Goal: Navigation & Orientation: Find specific page/section

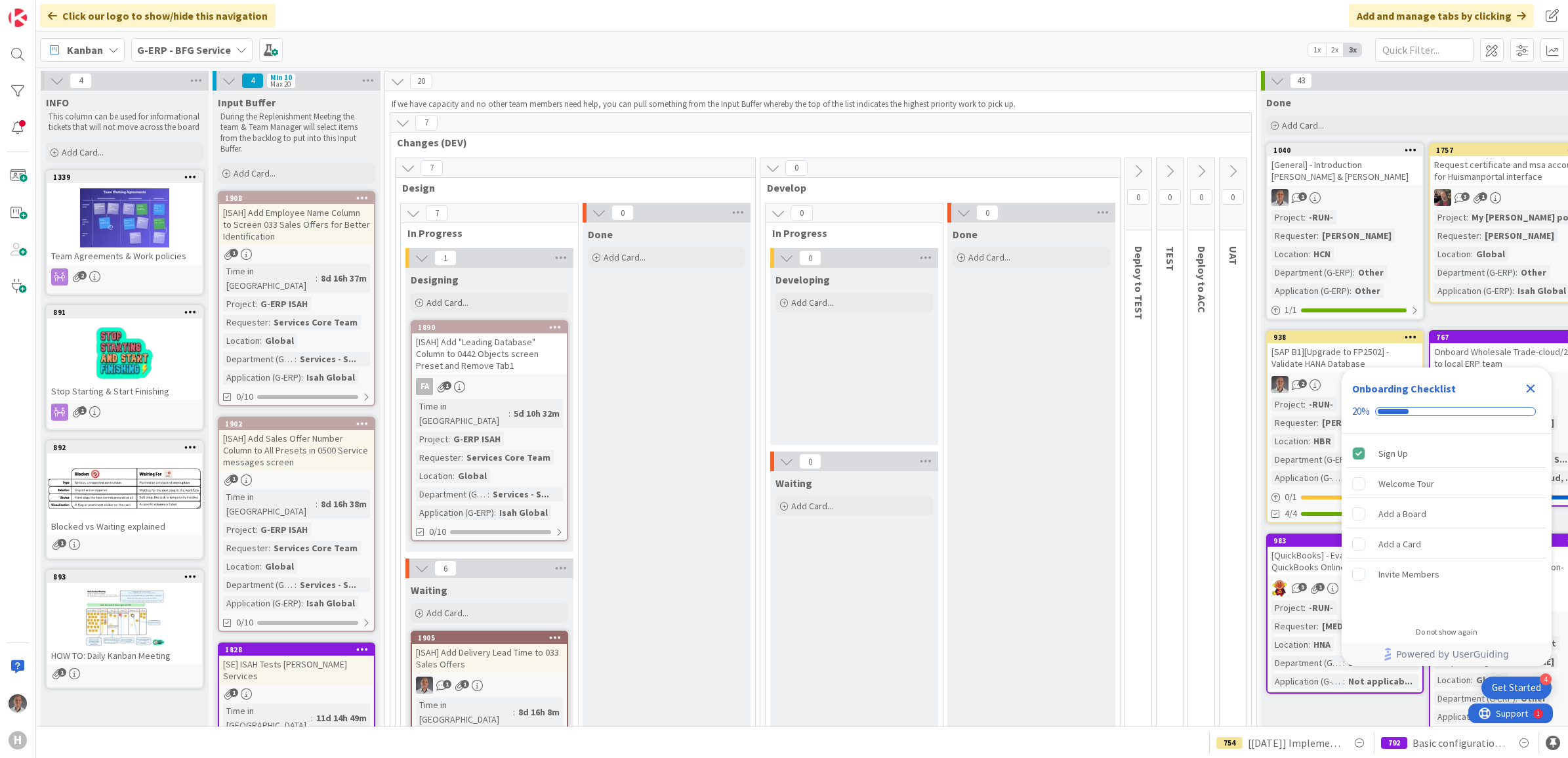
click at [1527, 392] on icon "Close Checklist" at bounding box center [1531, 389] width 9 height 9
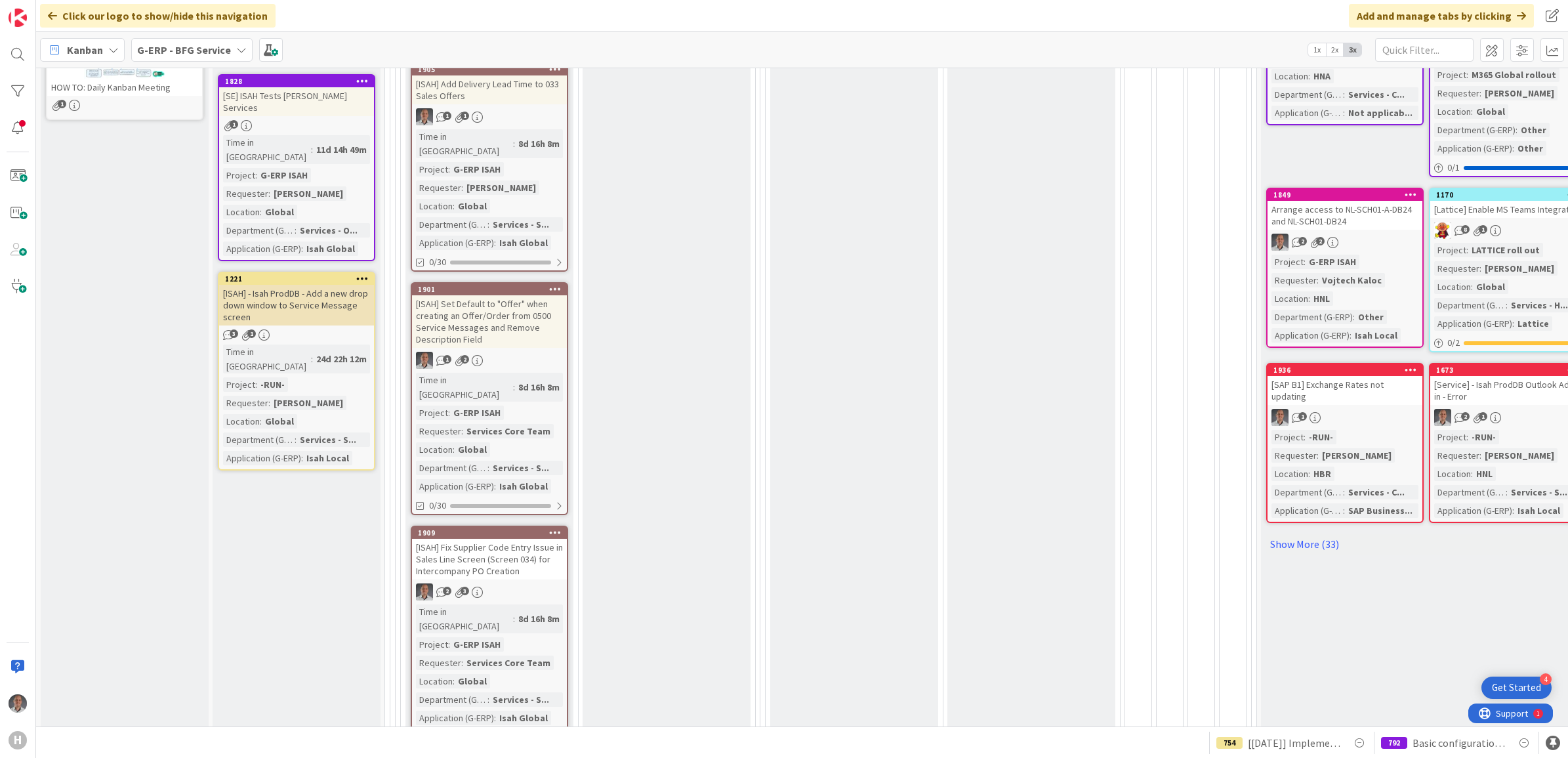
scroll to position [76, 0]
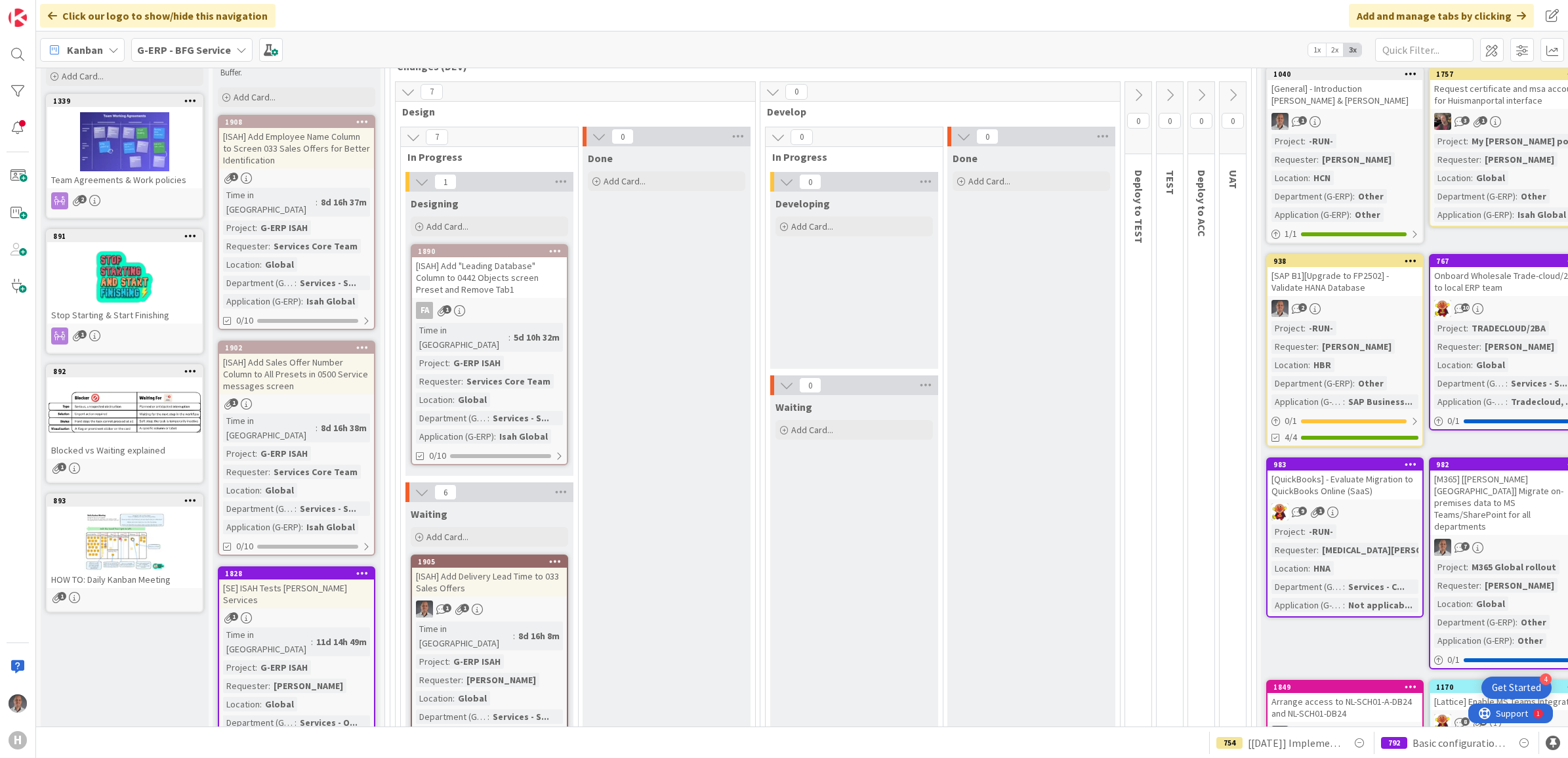
click at [209, 59] on div "G-ERP - BFG Service" at bounding box center [192, 50] width 121 height 24
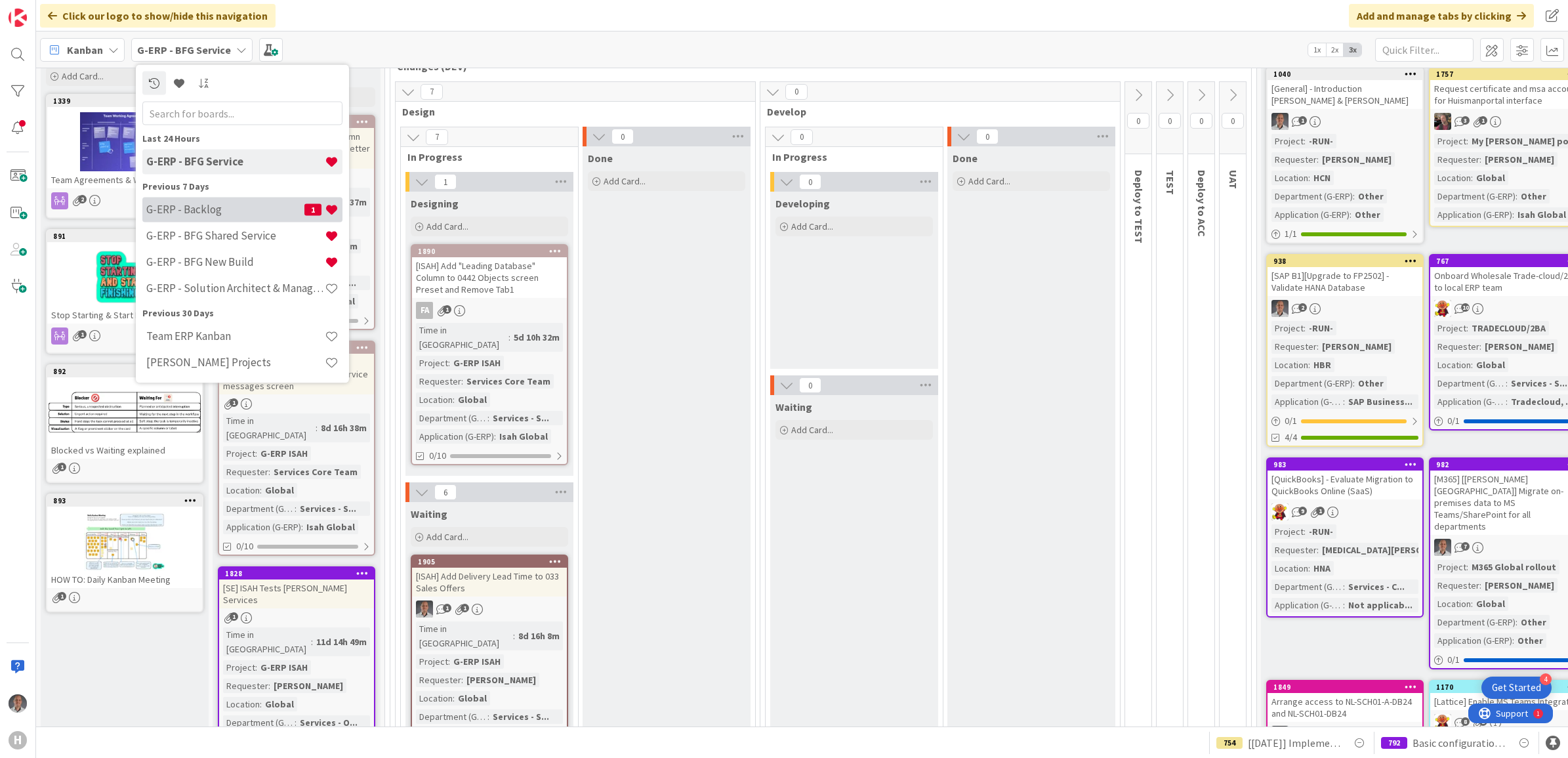
click at [205, 207] on h4 "G-ERP - Backlog" at bounding box center [225, 209] width 158 height 13
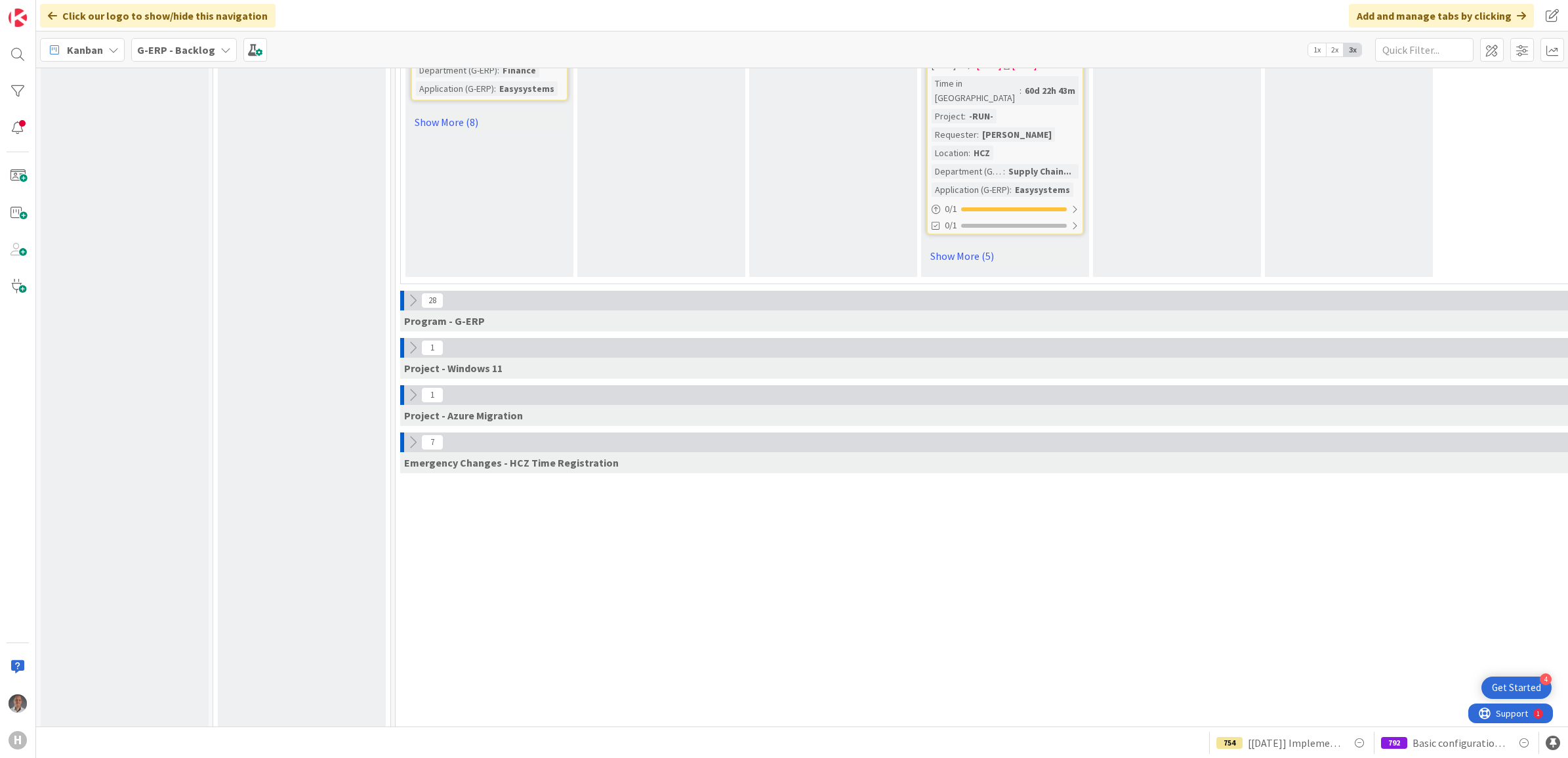
scroll to position [3523, 0]
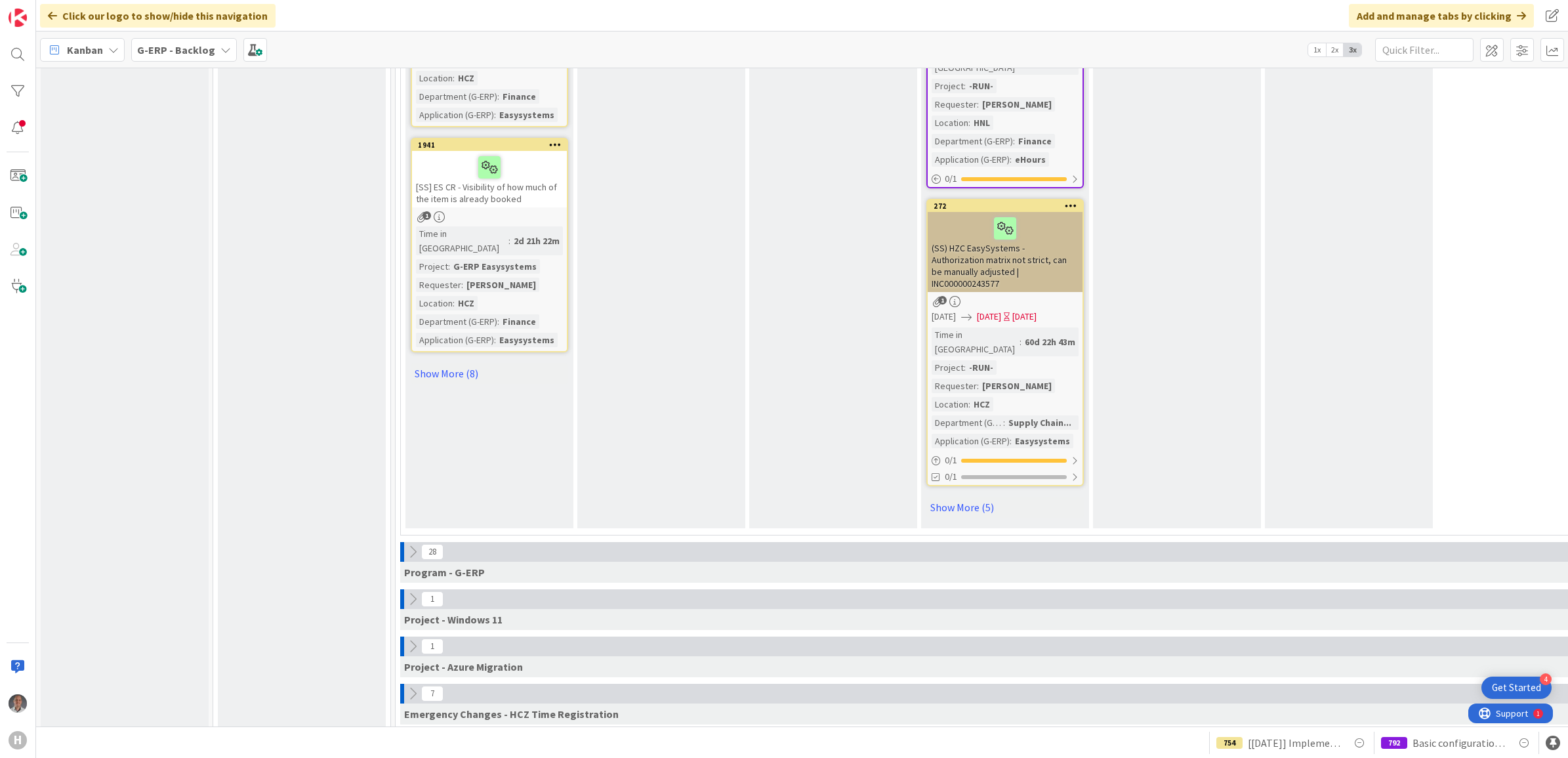
click at [410, 686] on icon at bounding box center [413, 694] width 14 height 14
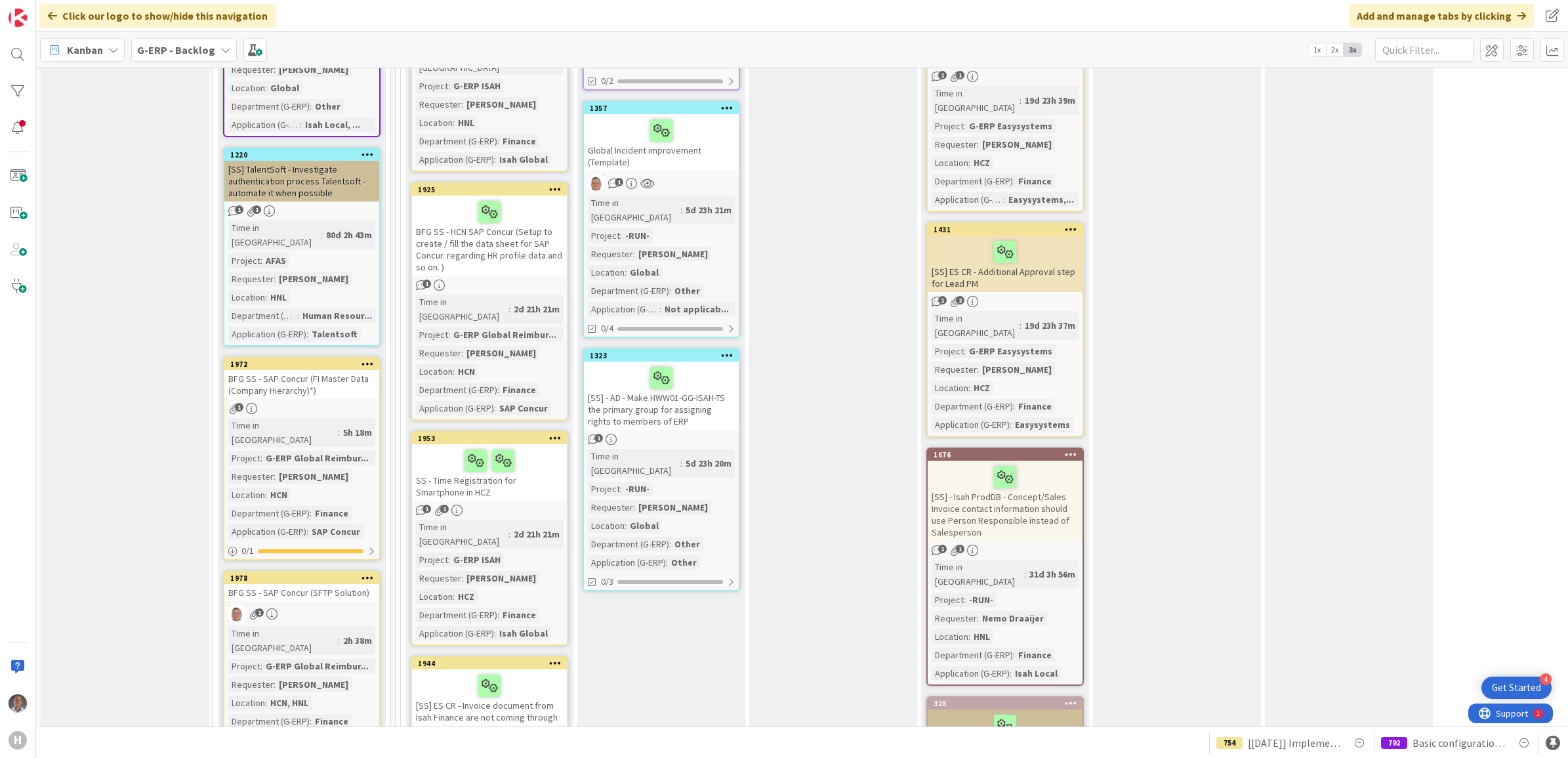
scroll to position [2325, 0]
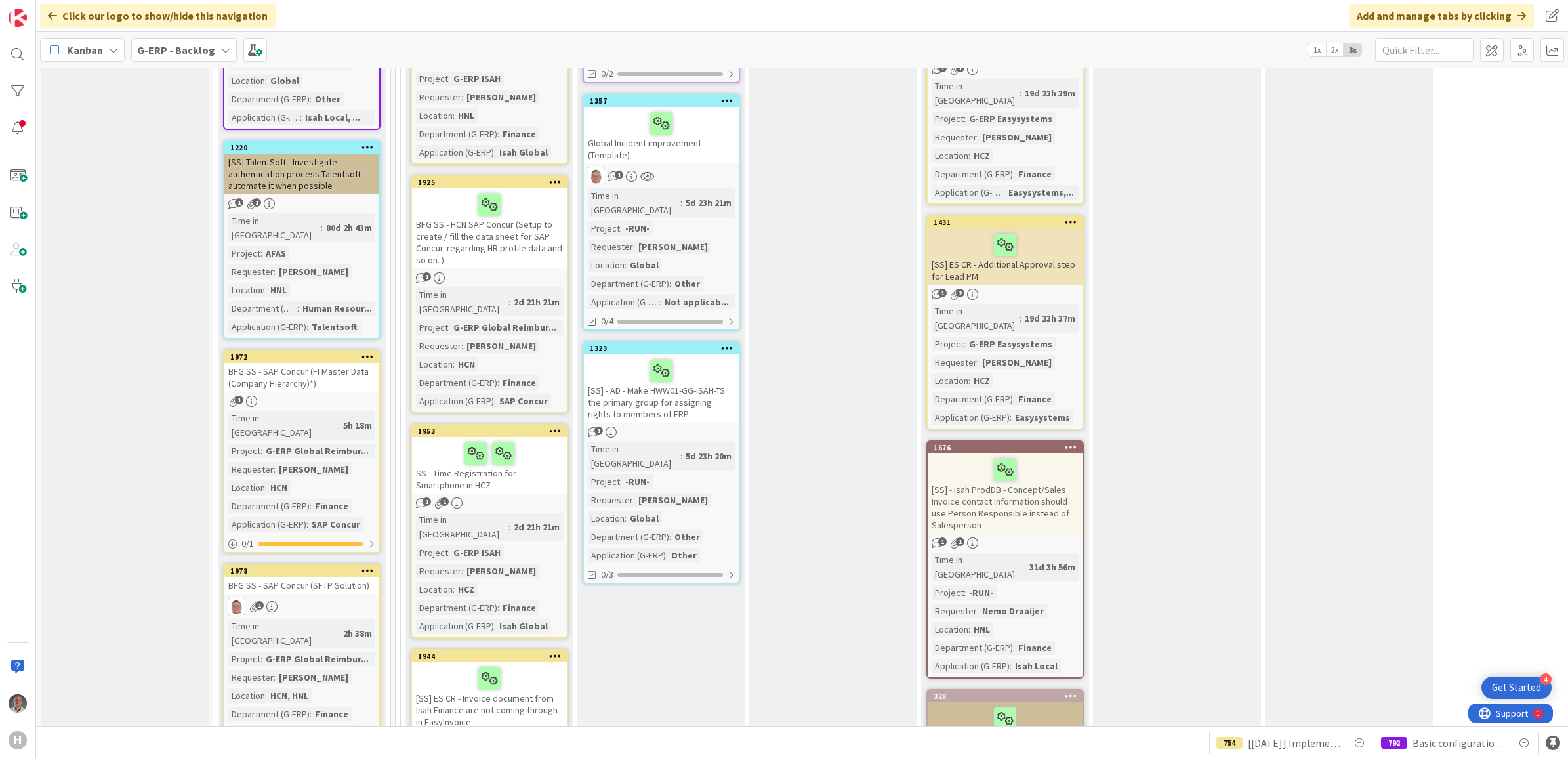
click at [270, 577] on div "BFG SS - SAP Concur (SFTP Solution)" at bounding box center [302, 585] width 155 height 17
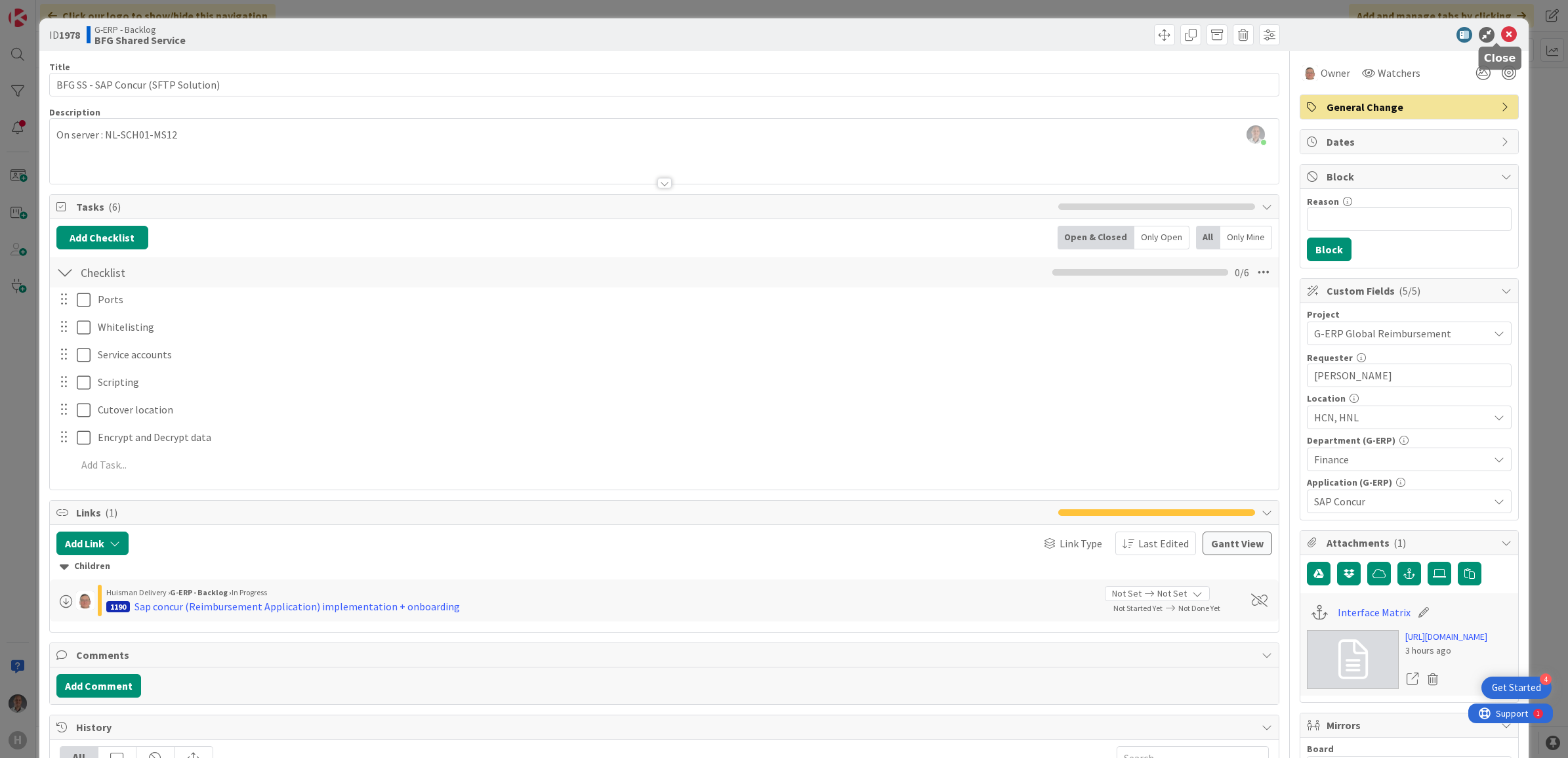
click at [1501, 37] on icon at bounding box center [1509, 35] width 16 height 16
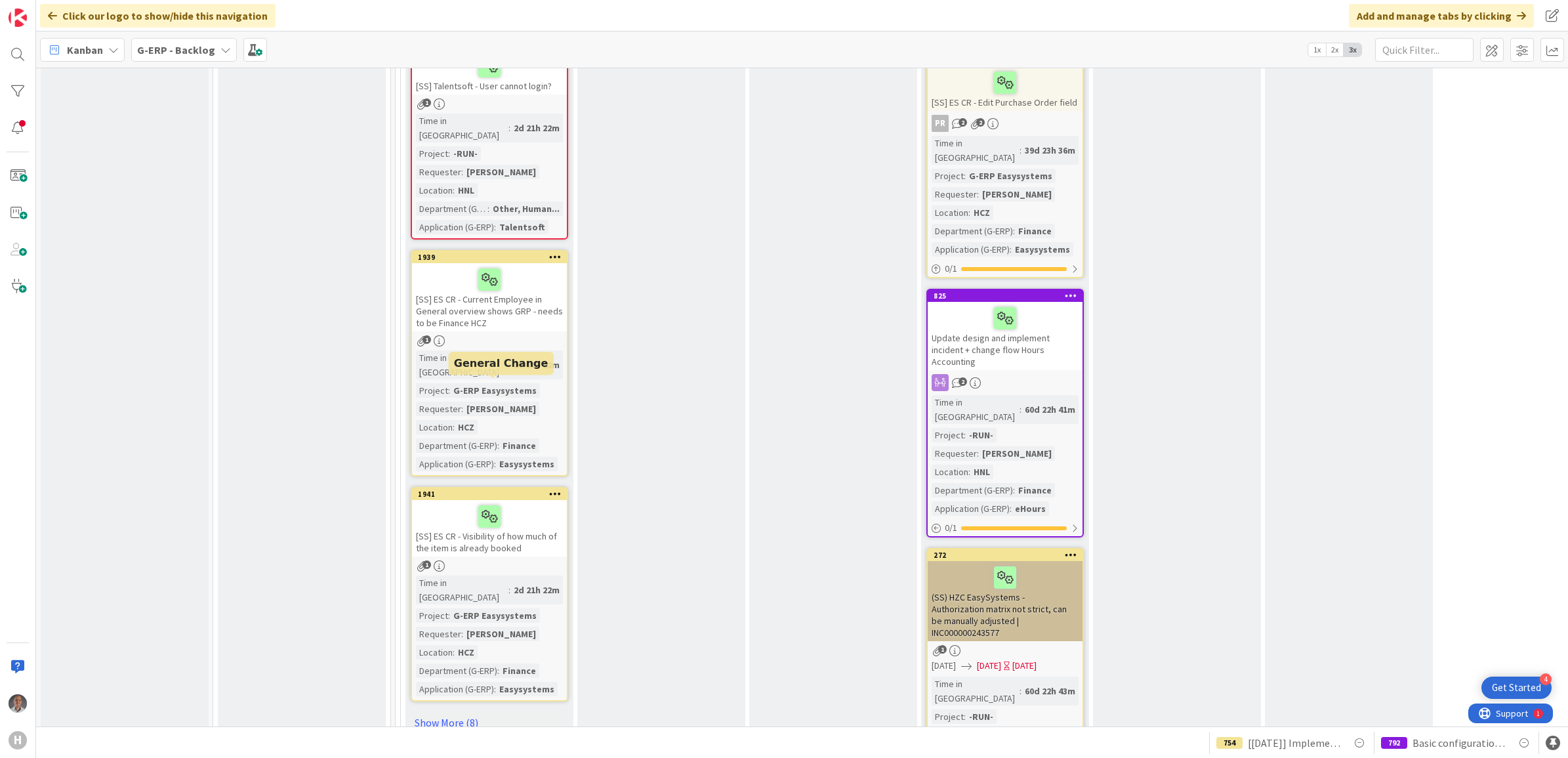
scroll to position [3391, 0]
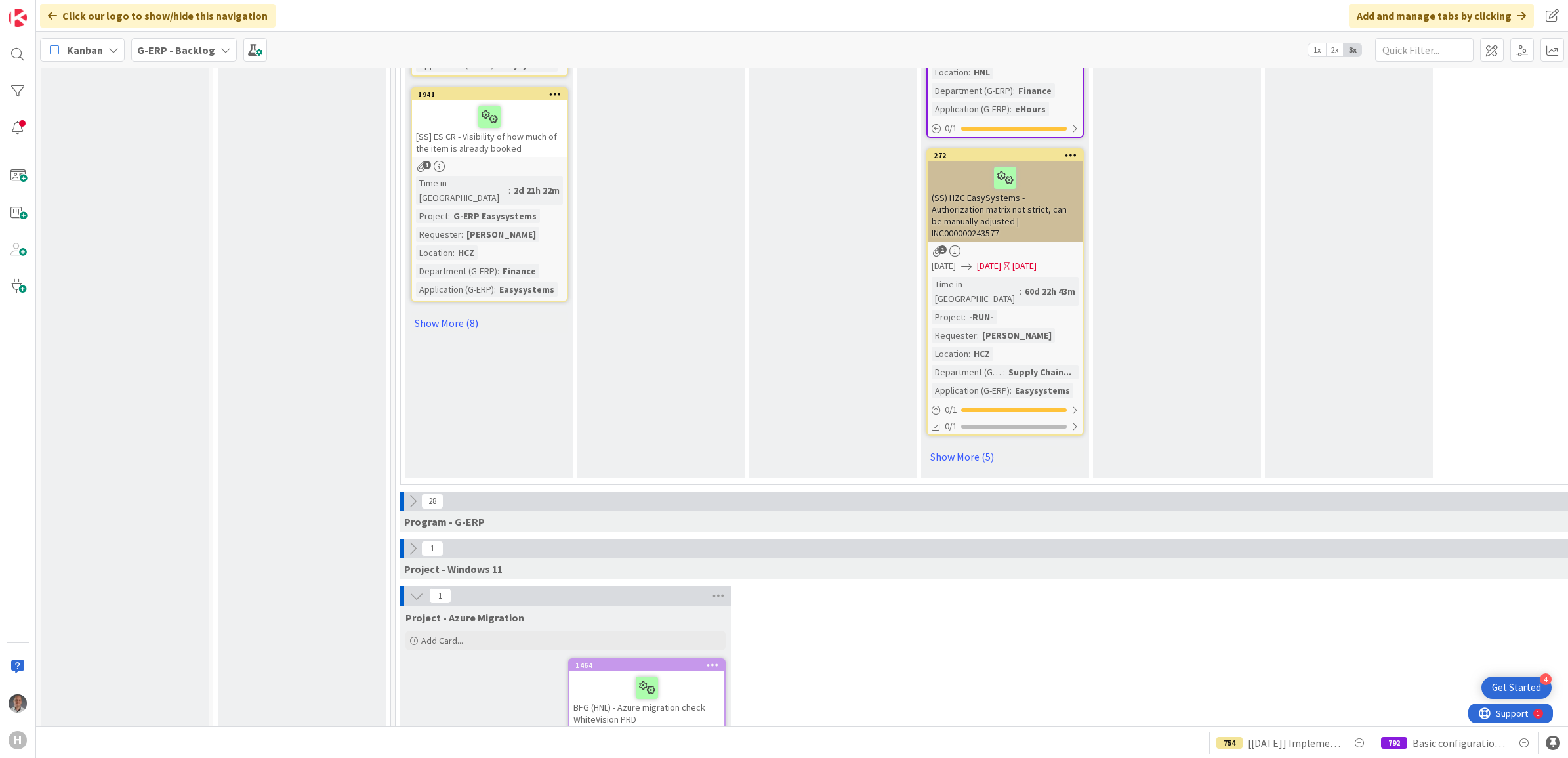
scroll to position [3637, 0]
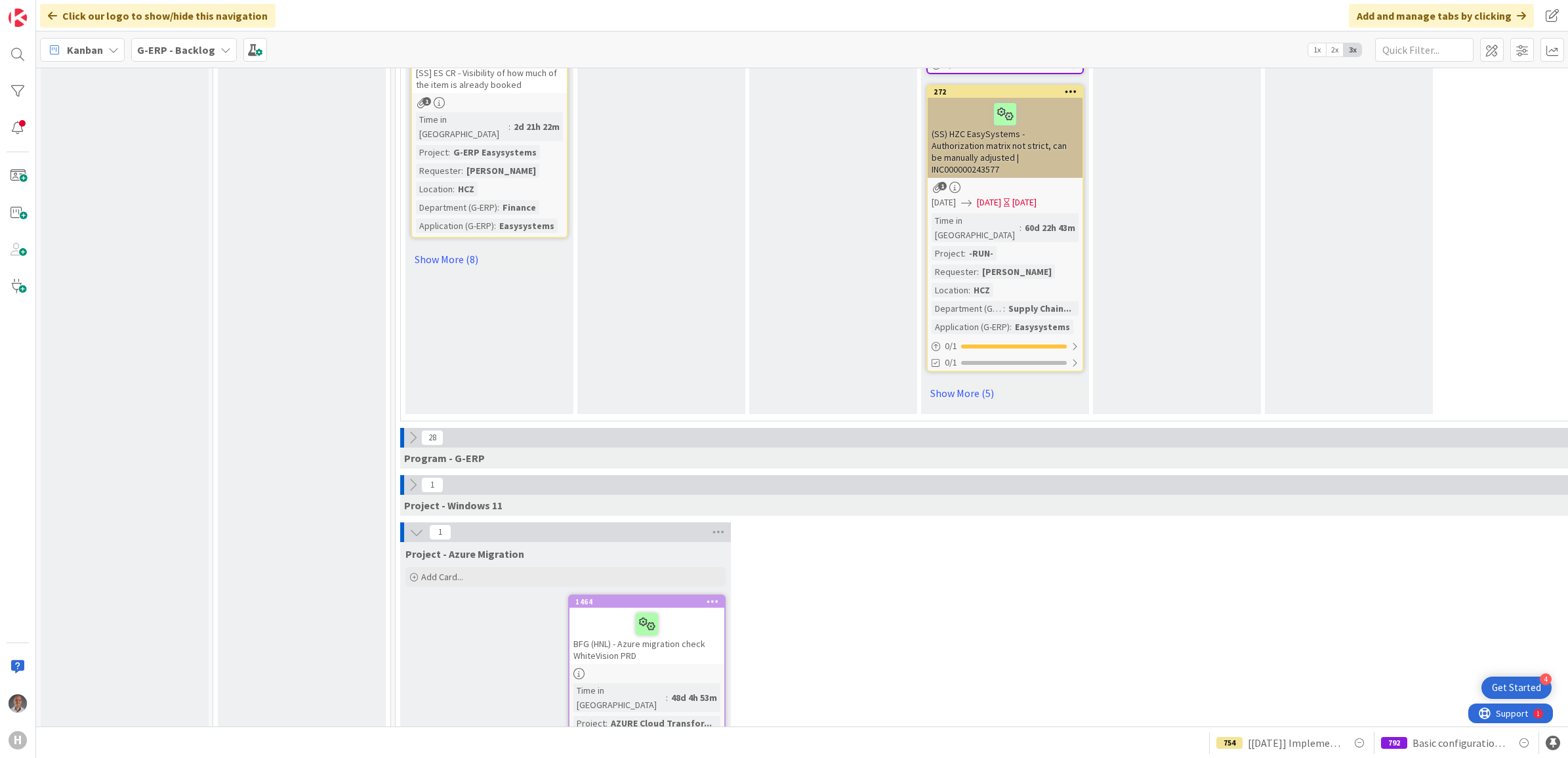
click at [415, 478] on icon at bounding box center [413, 485] width 14 height 14
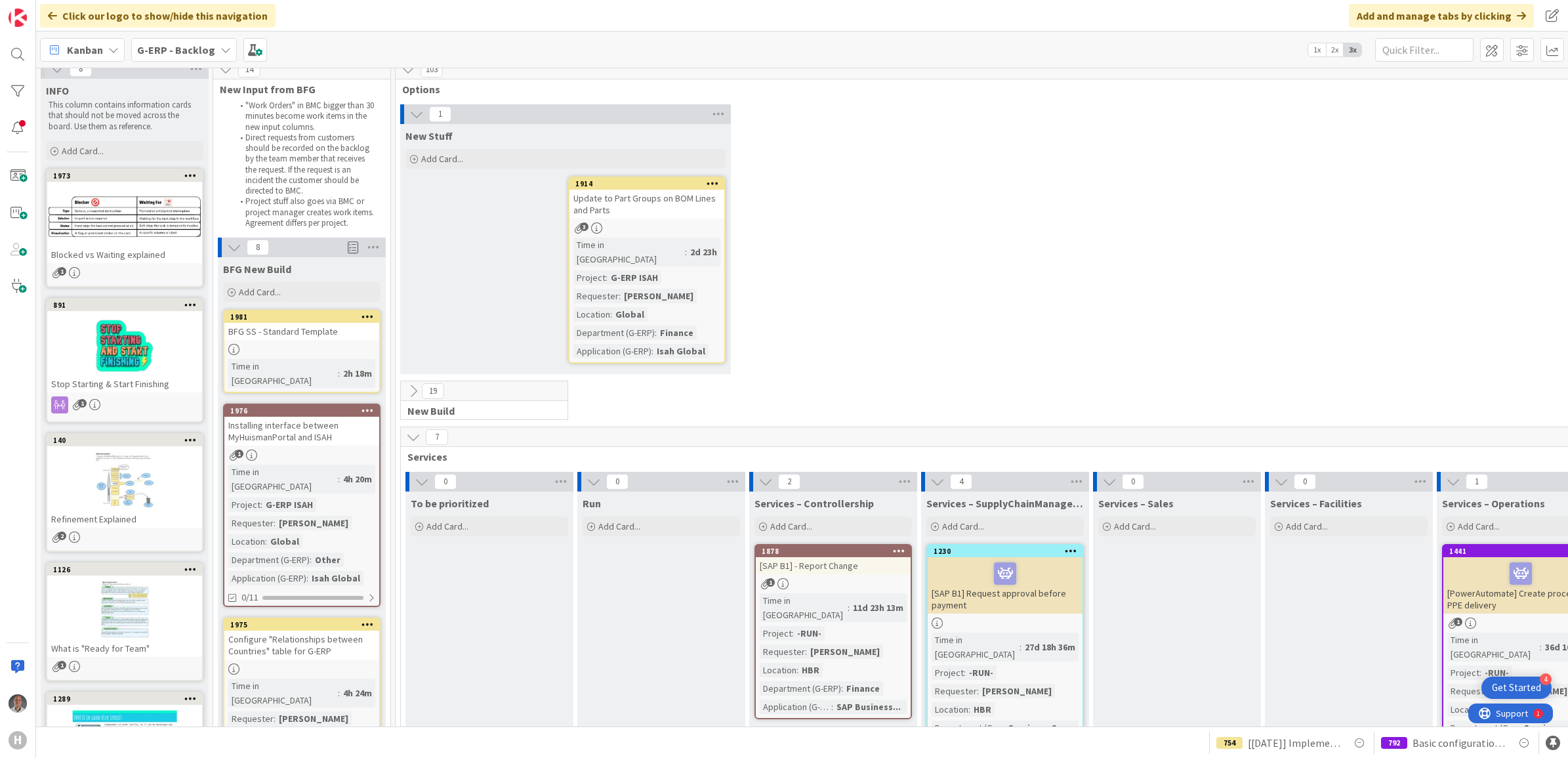
scroll to position [0, 0]
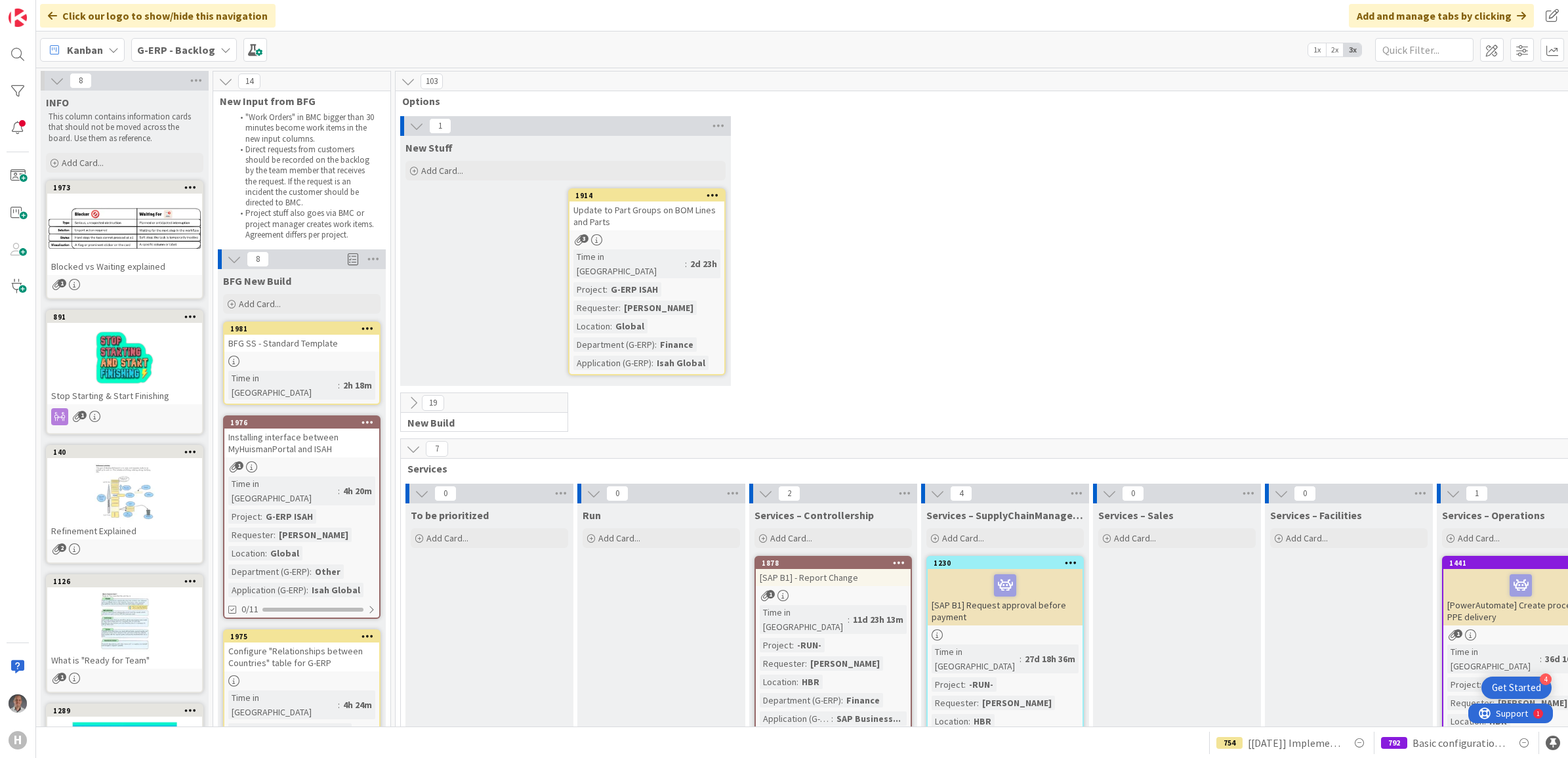
drag, startPoint x: 162, startPoint y: 46, endPoint x: 165, endPoint y: 56, distance: 10.4
click at [162, 45] on b "G-ERP - Backlog" at bounding box center [176, 50] width 78 height 13
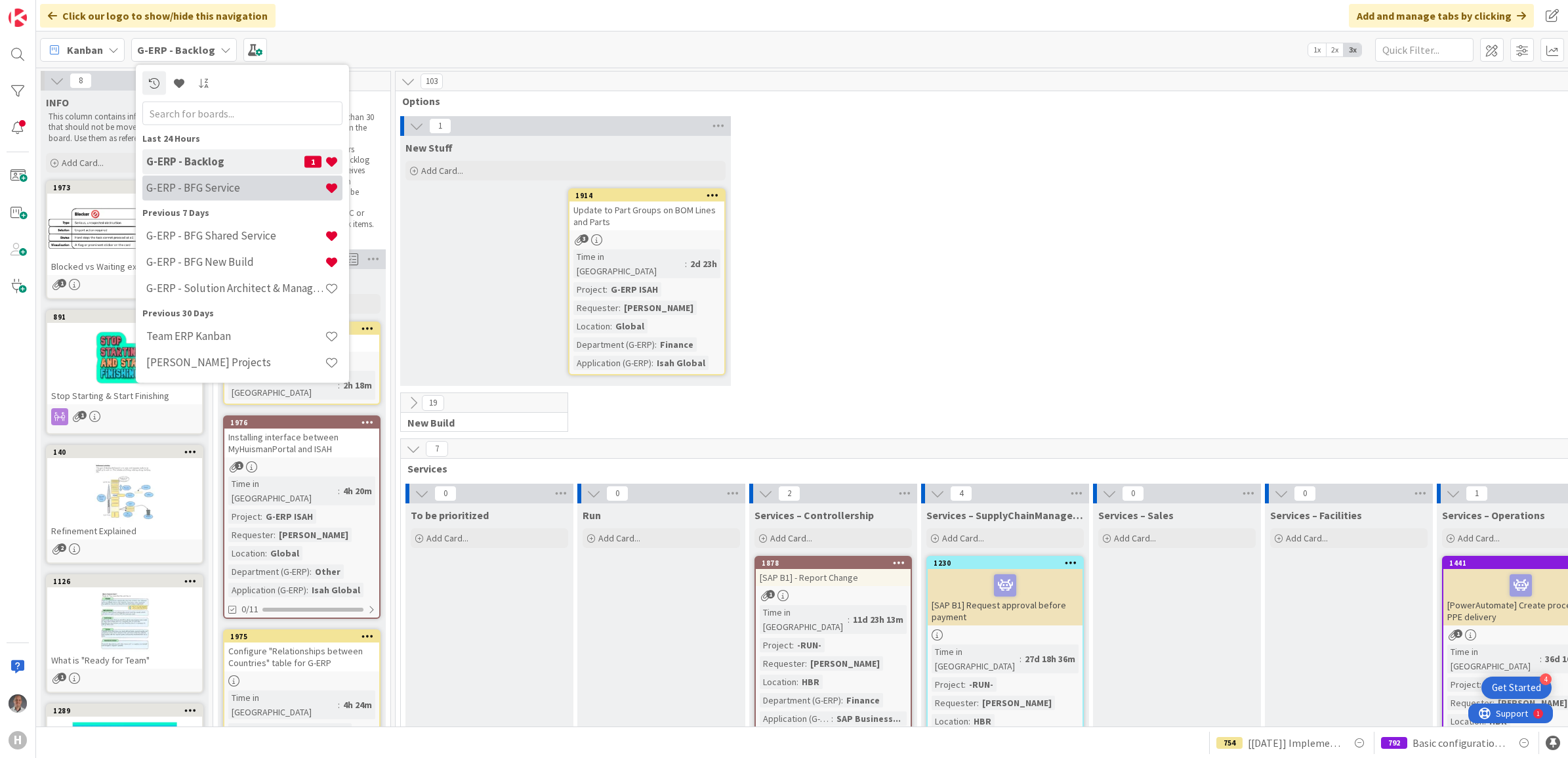
click at [210, 184] on h4 "G-ERP - BFG Service" at bounding box center [236, 188] width 178 height 13
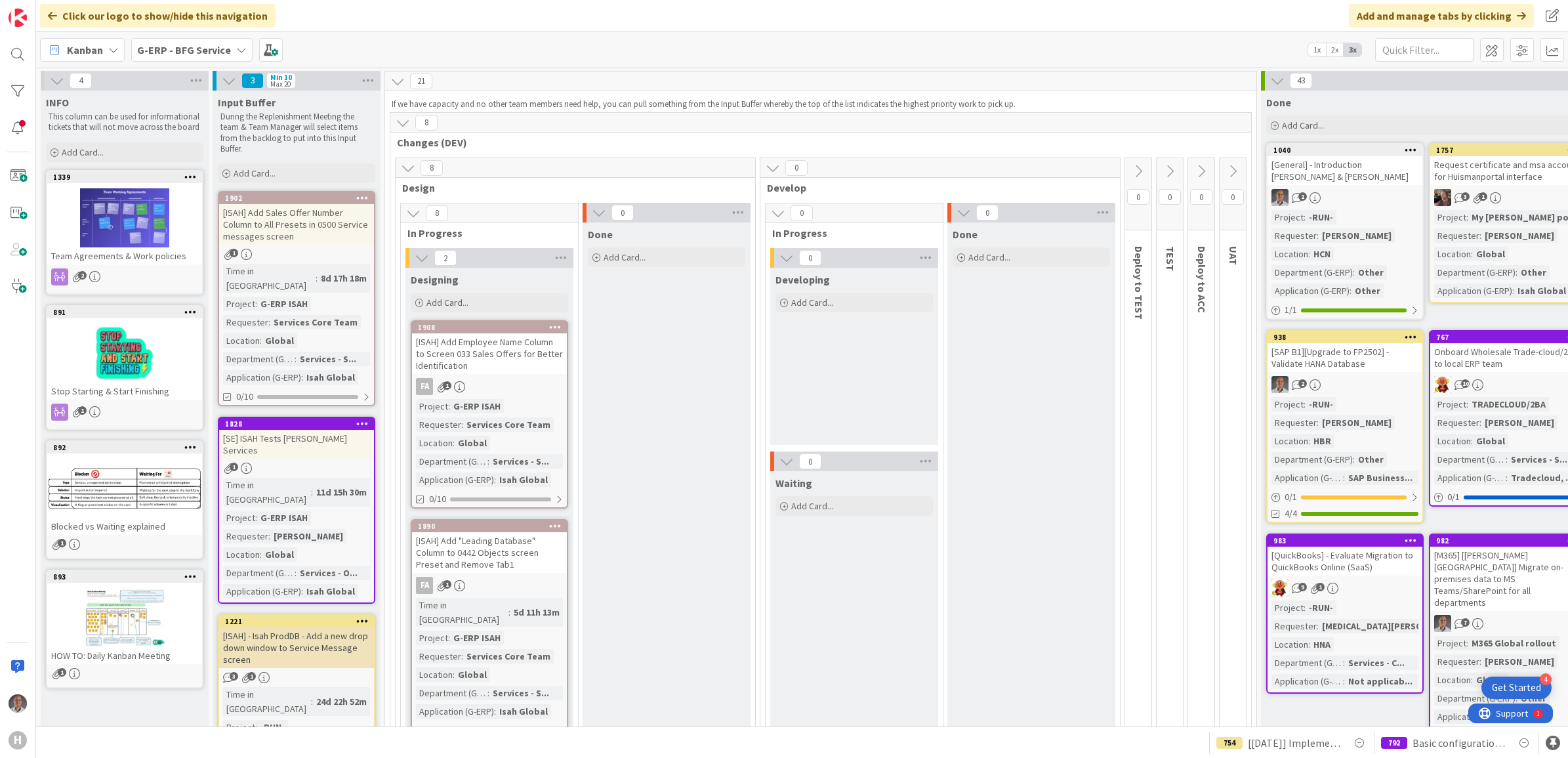
click at [215, 47] on b "G-ERP - BFG Service" at bounding box center [184, 50] width 94 height 13
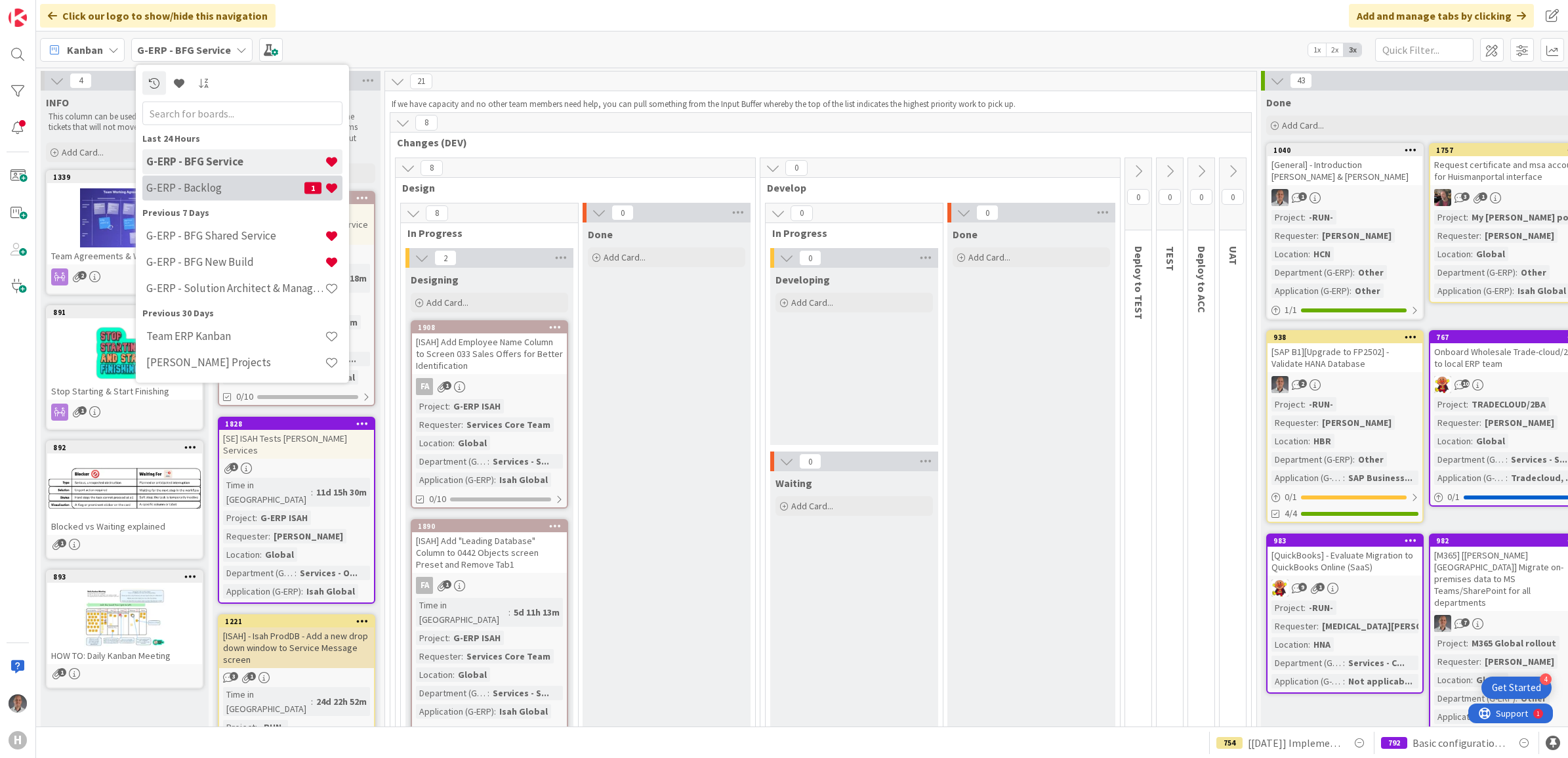
click at [220, 181] on h4 "G-ERP - Backlog" at bounding box center [225, 188] width 158 height 13
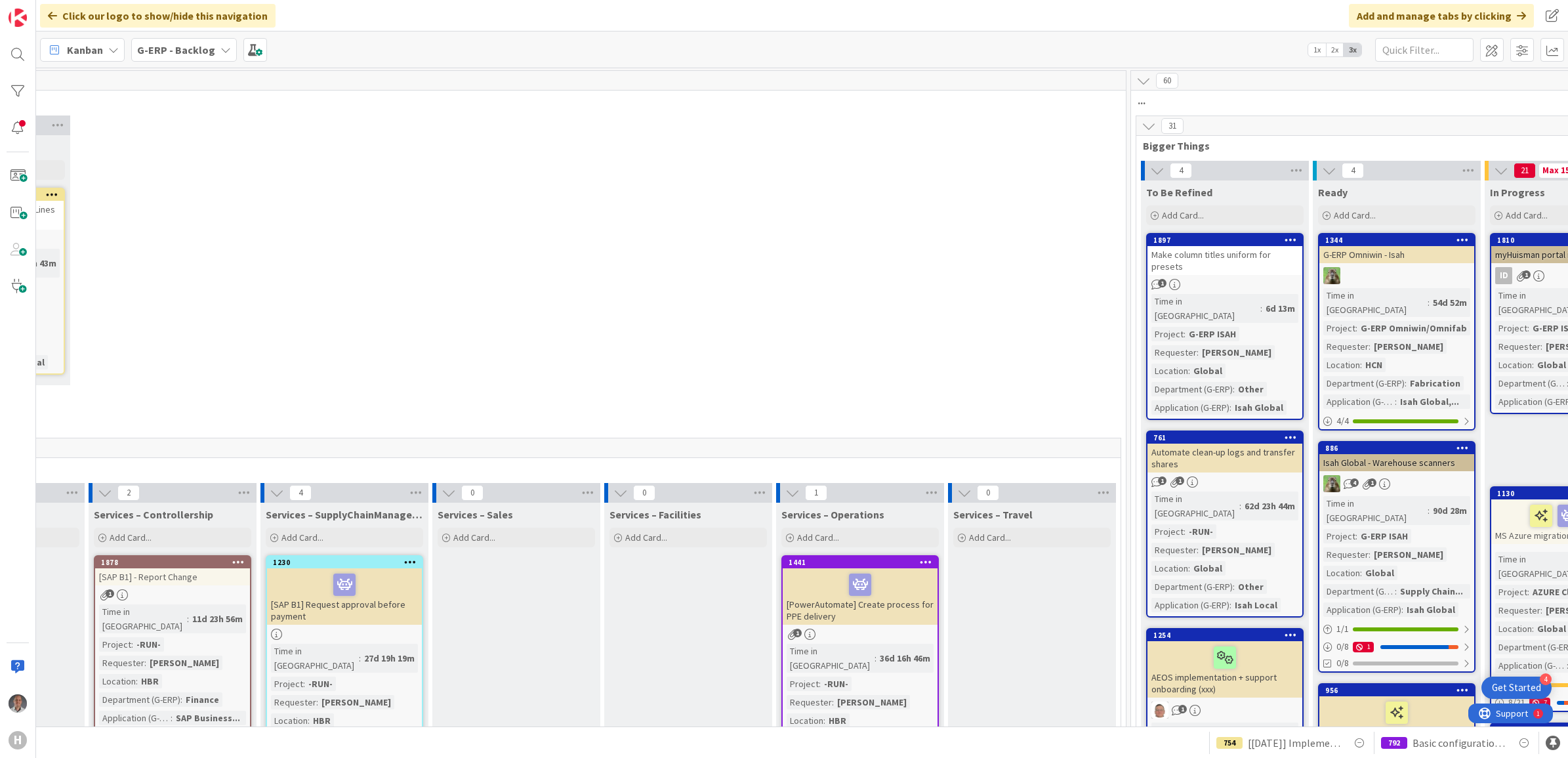
scroll to position [0, 661]
click at [207, 45] on b "G-ERP - Backlog" at bounding box center [176, 50] width 78 height 13
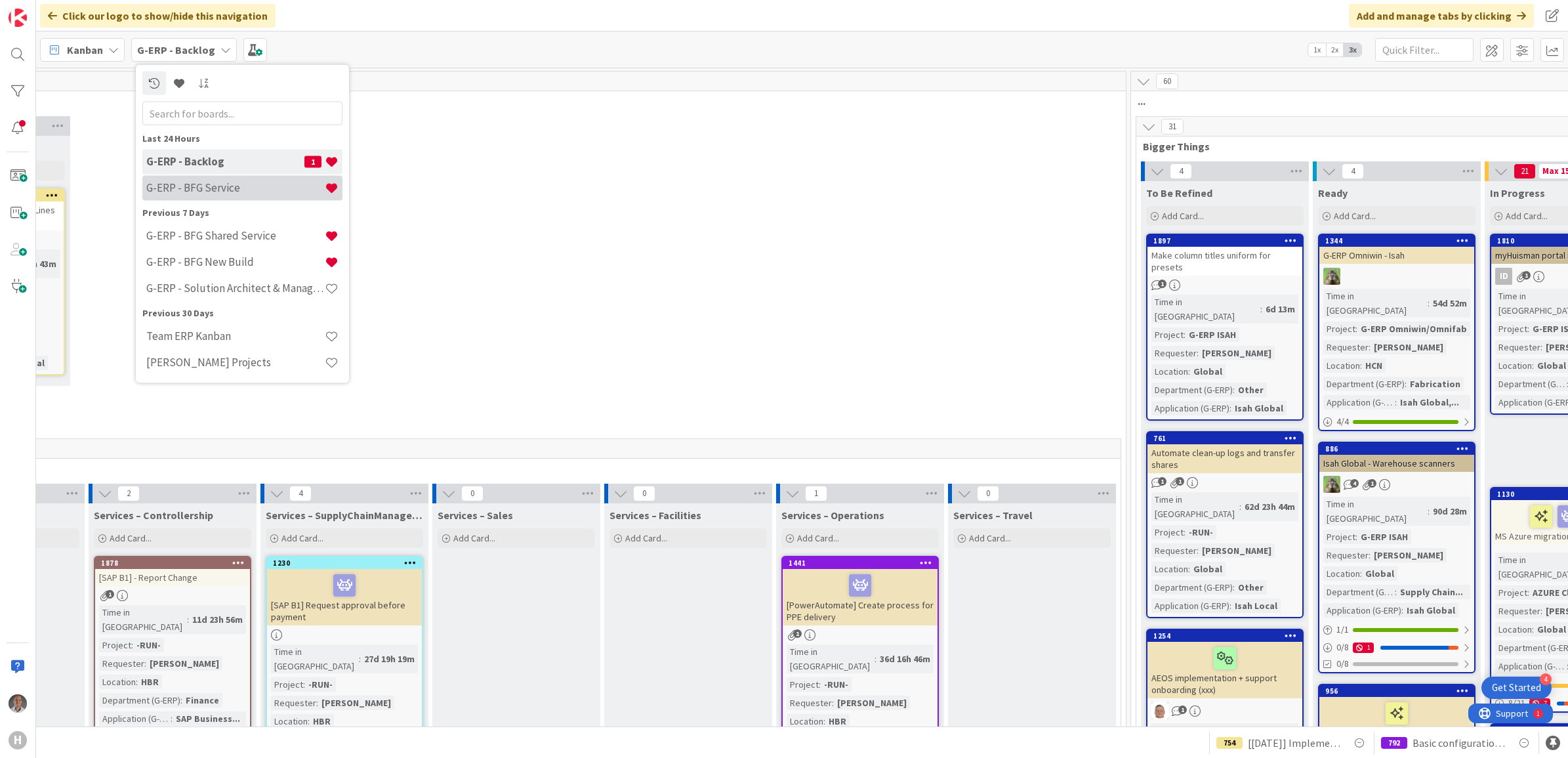
click at [207, 181] on h4 "G-ERP - BFG Service" at bounding box center [236, 188] width 178 height 13
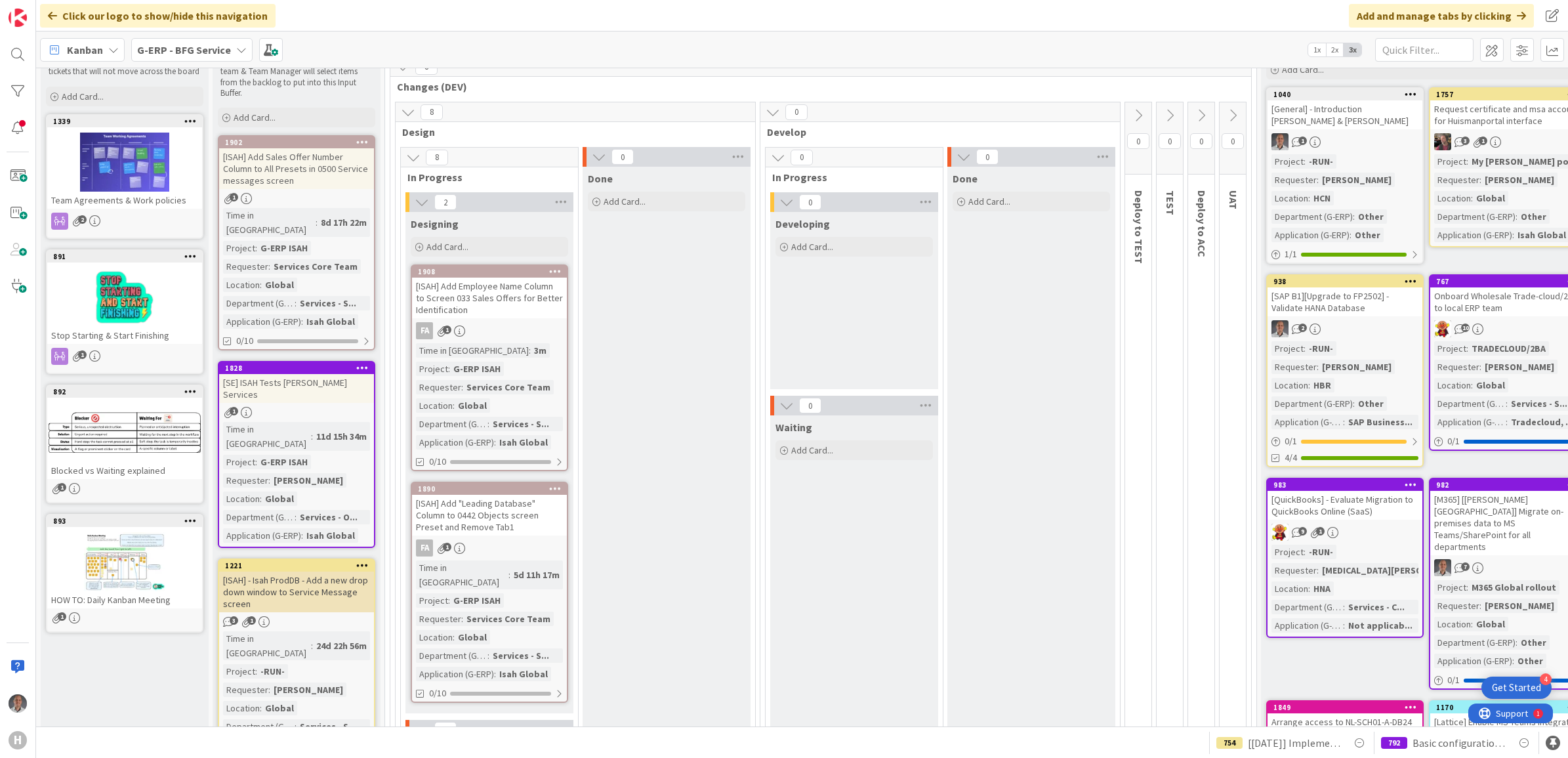
scroll to position [164, 0]
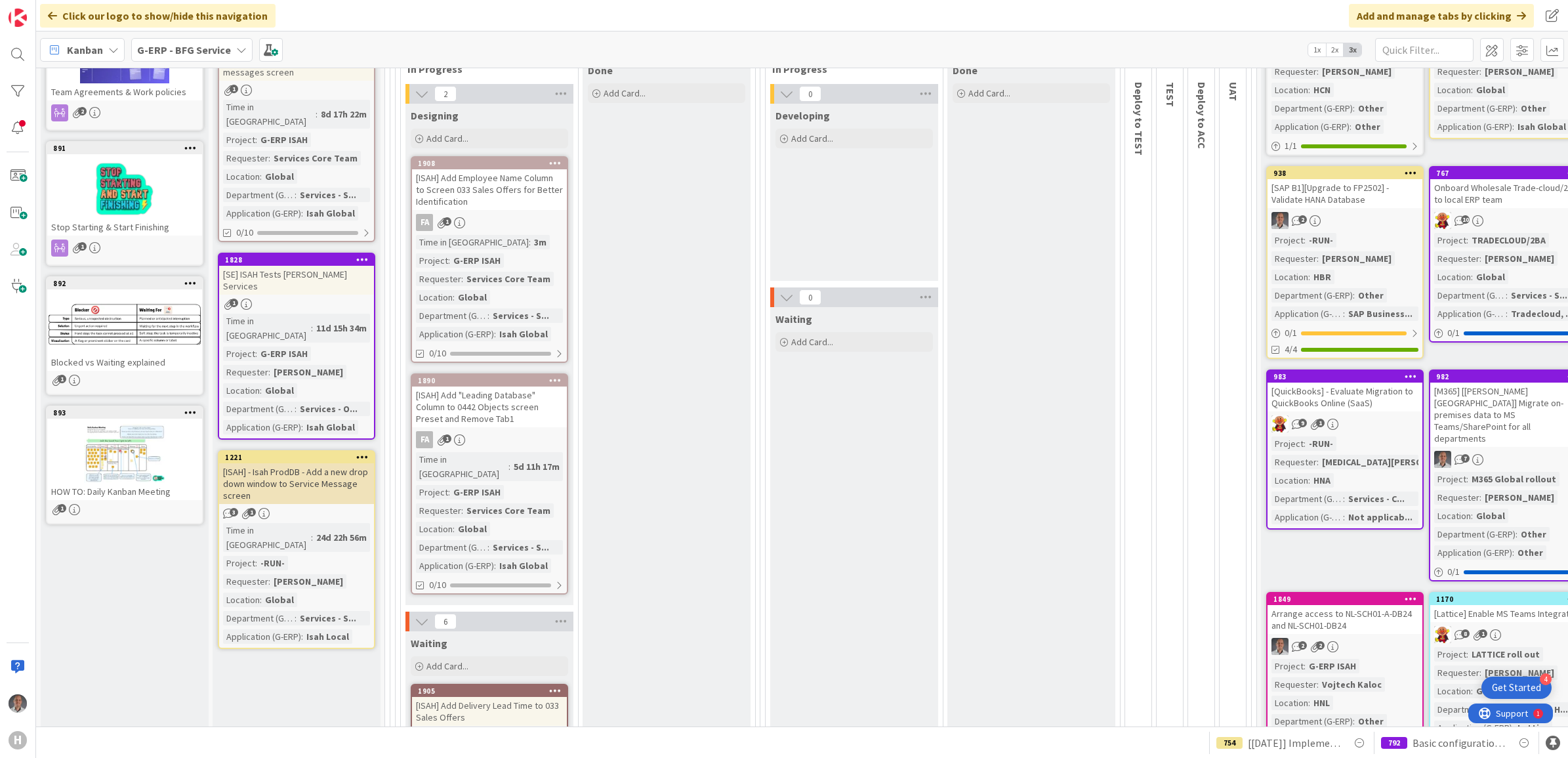
click at [492, 184] on div "[ISAH] Add Employee Name Column to Screen 033 Sales Offers for Better Identific…" at bounding box center [489, 190] width 155 height 41
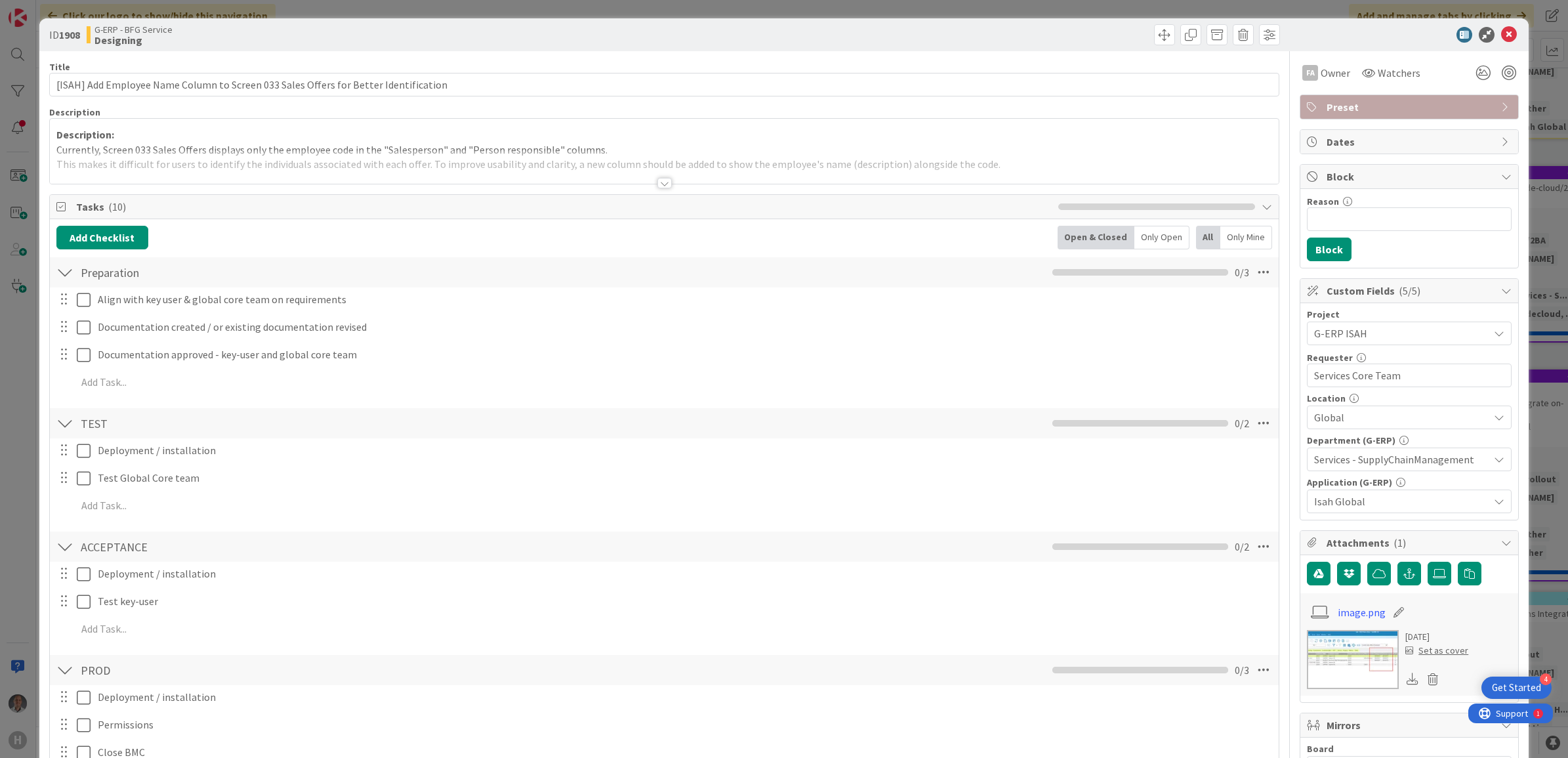
click at [657, 187] on div at bounding box center [665, 183] width 14 height 11
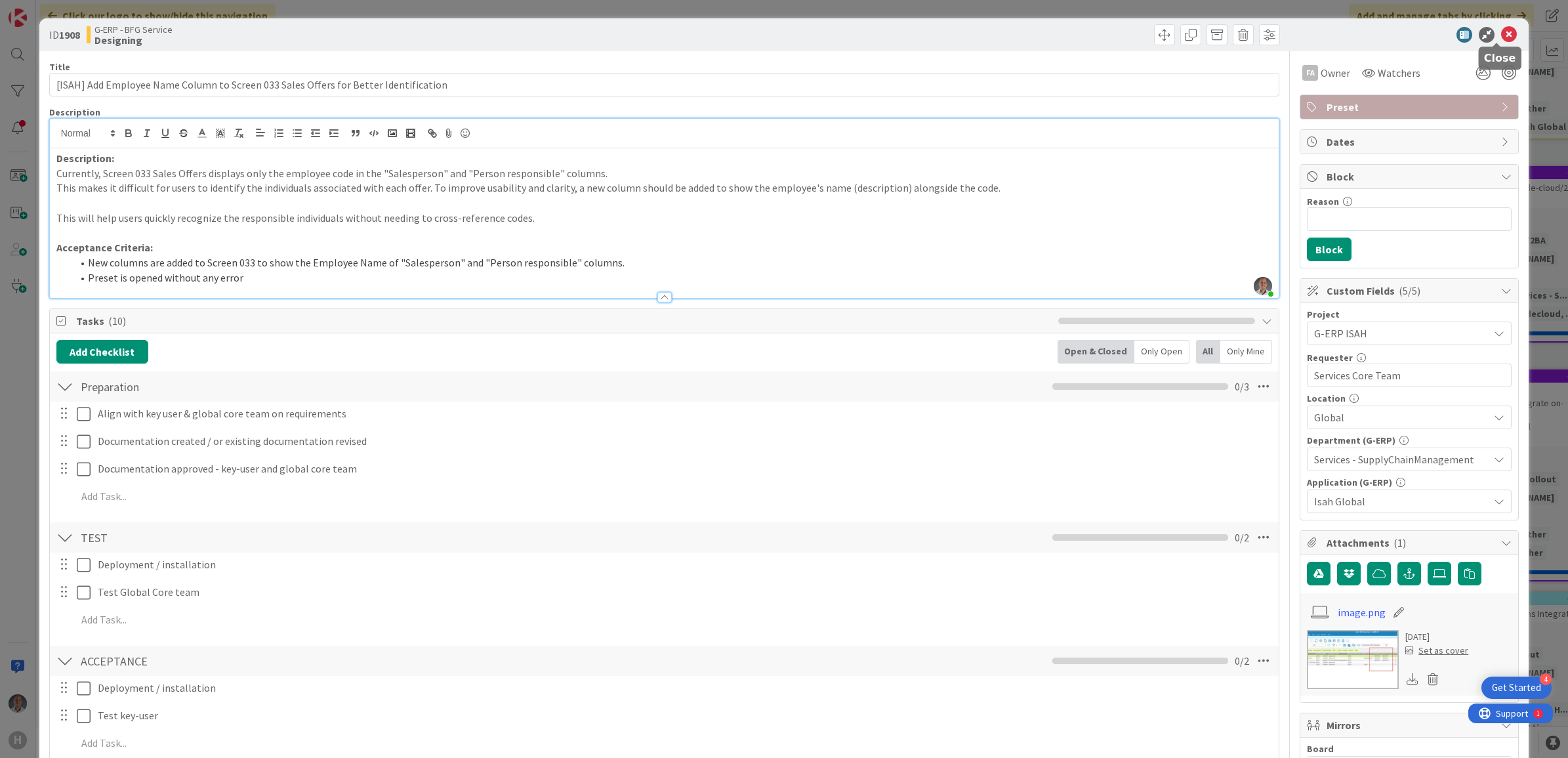
click at [1501, 34] on icon at bounding box center [1509, 35] width 16 height 16
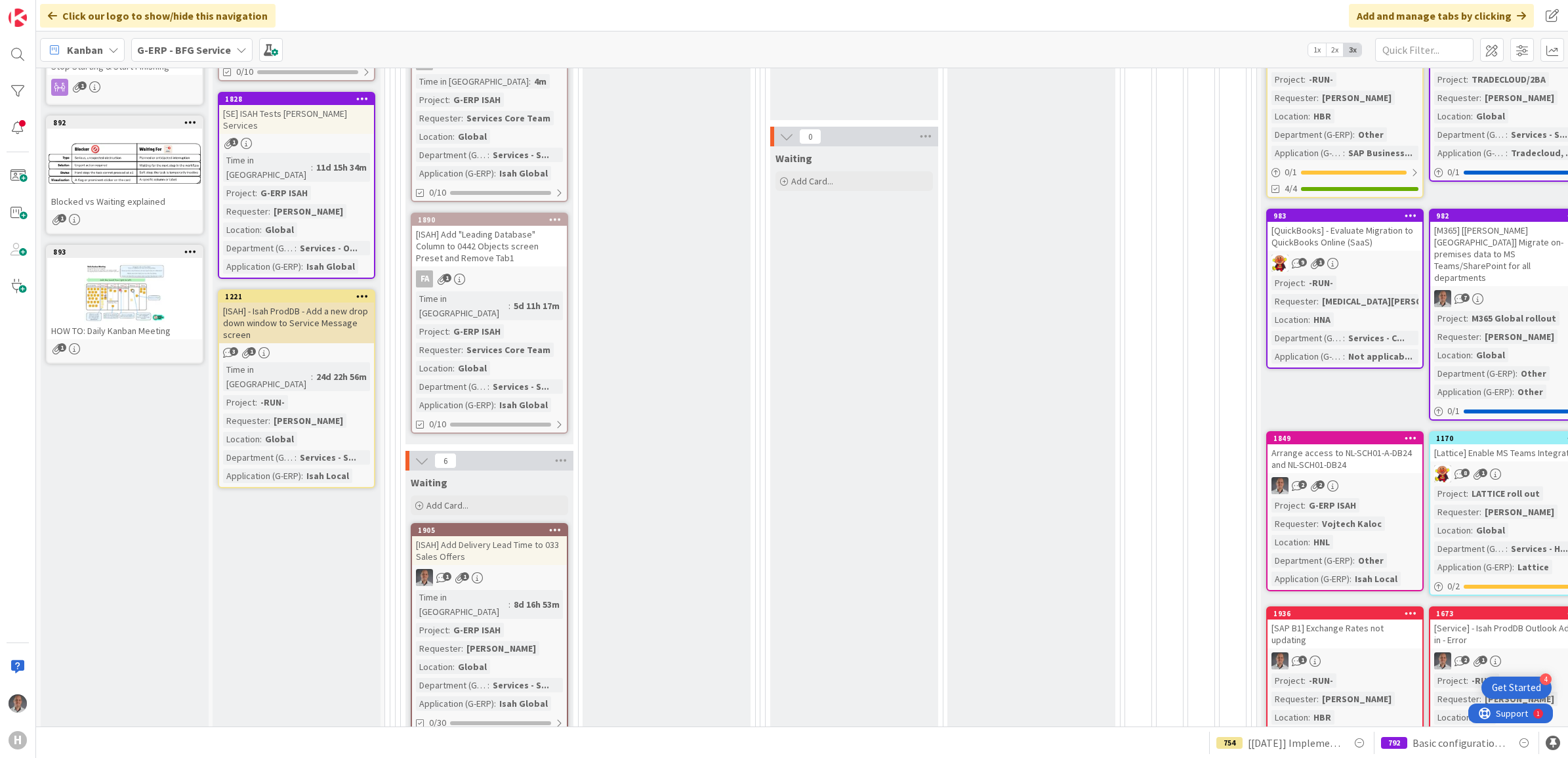
scroll to position [328, 0]
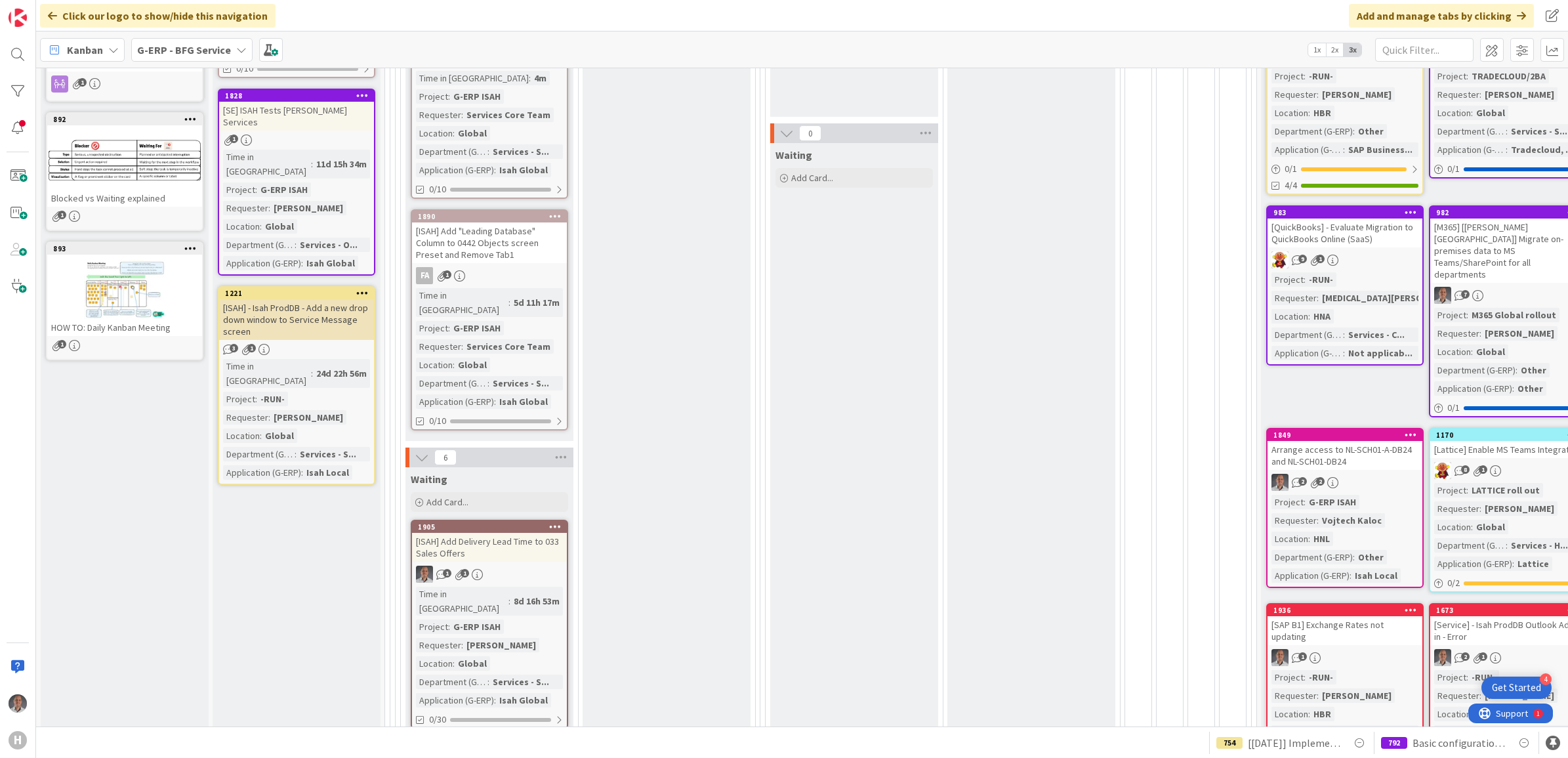
click at [492, 237] on div "[ISAH] Add "Leading Database" Column to 0442 Objects screen Preset and Remove T…" at bounding box center [489, 243] width 155 height 41
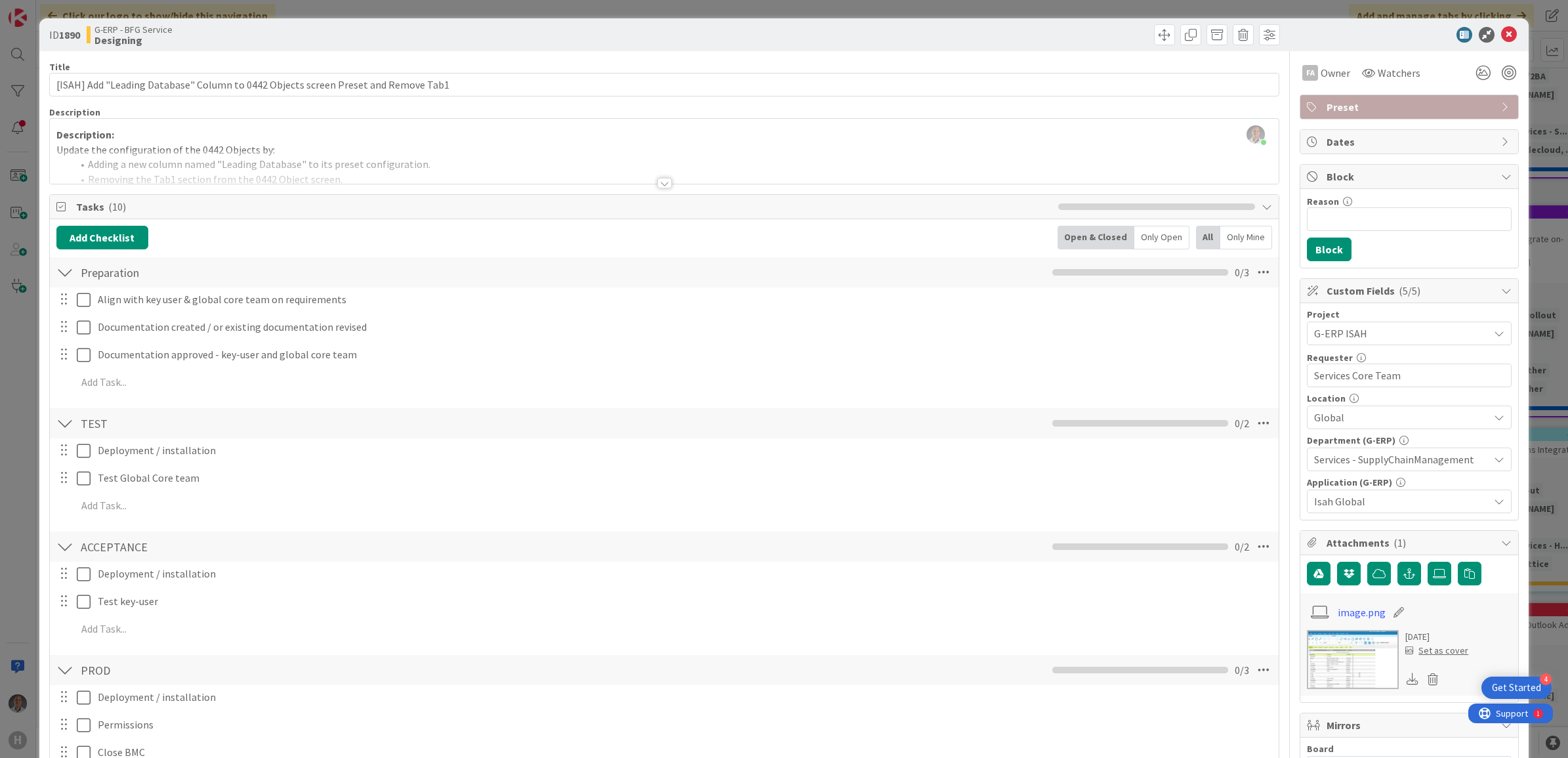
click at [657, 182] on div at bounding box center [665, 183] width 14 height 11
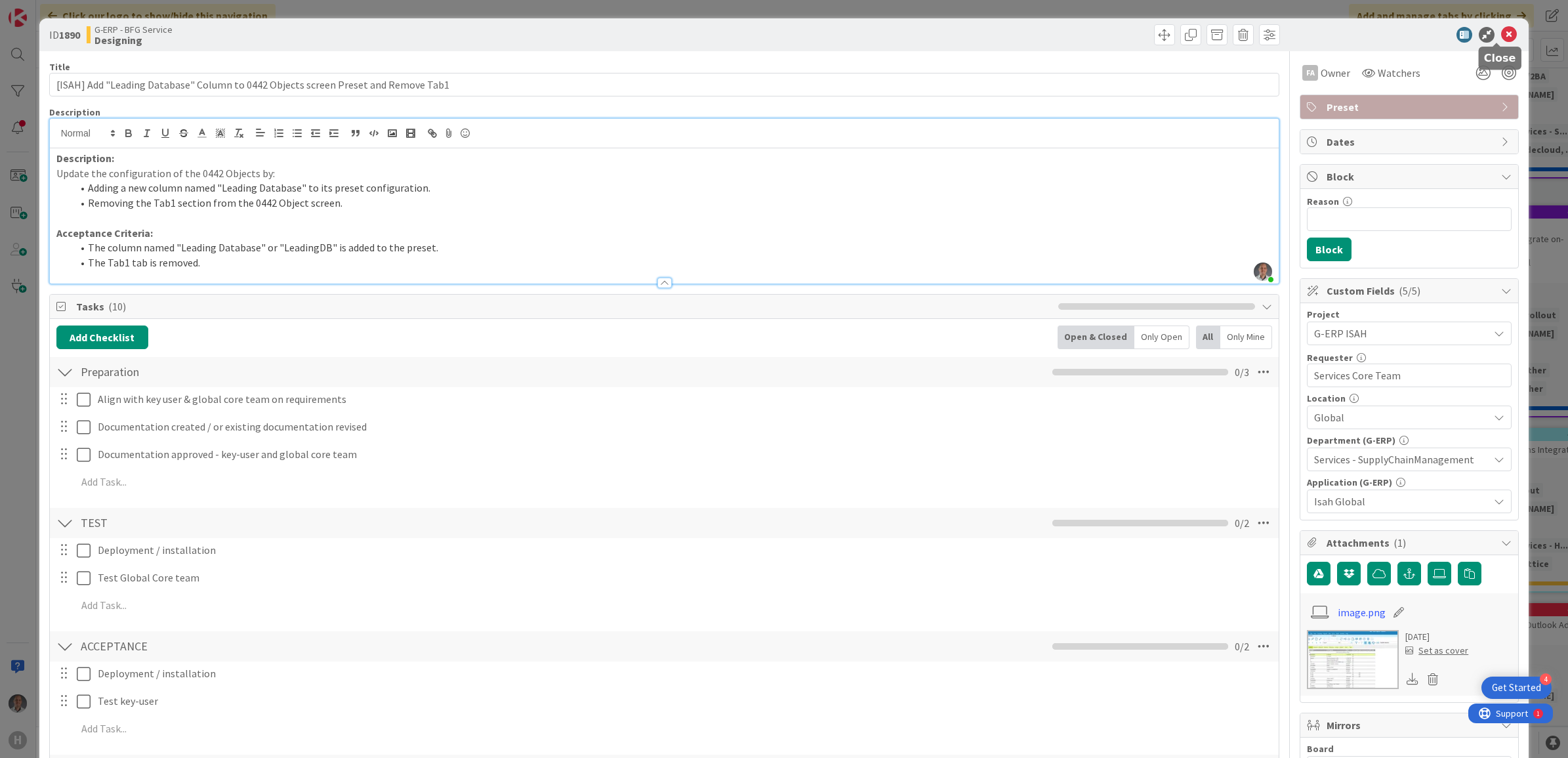
click at [1501, 31] on icon at bounding box center [1509, 35] width 16 height 16
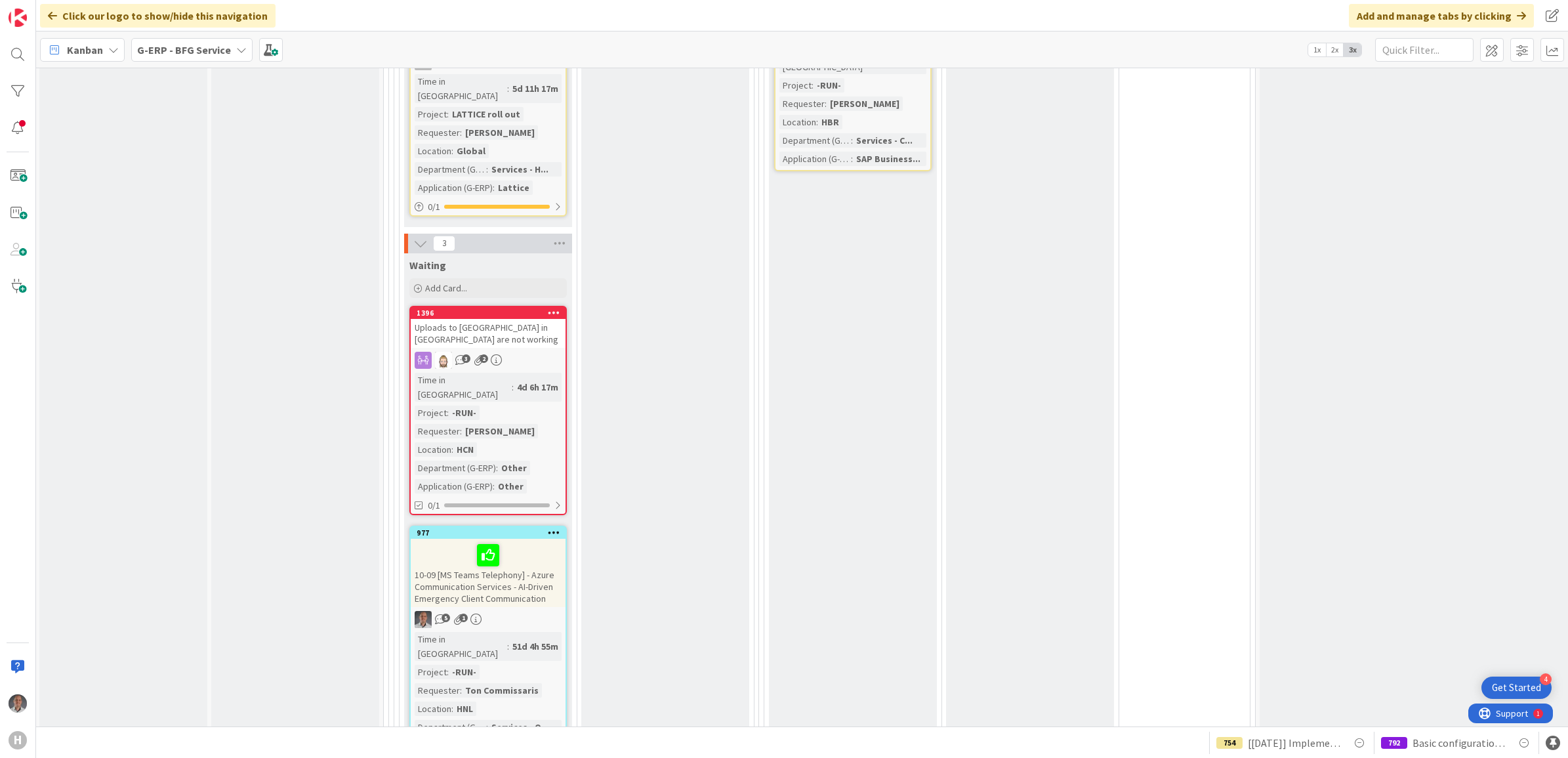
scroll to position [3281, 2]
